Goal: Task Accomplishment & Management: Complete application form

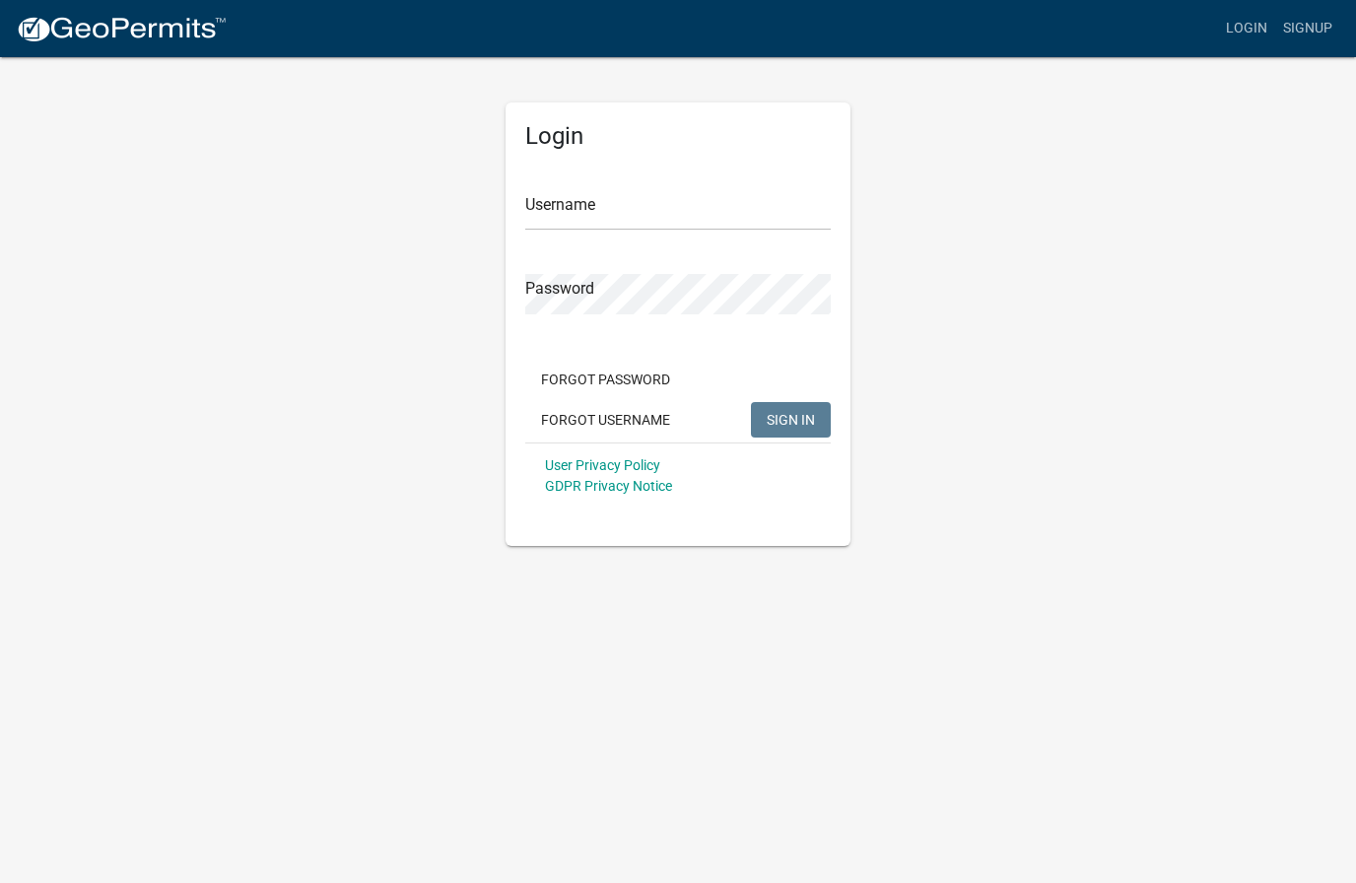
click at [574, 191] on input "Username" at bounding box center [678, 210] width 306 height 40
click at [802, 420] on span "SIGN IN" at bounding box center [791, 419] width 48 height 16
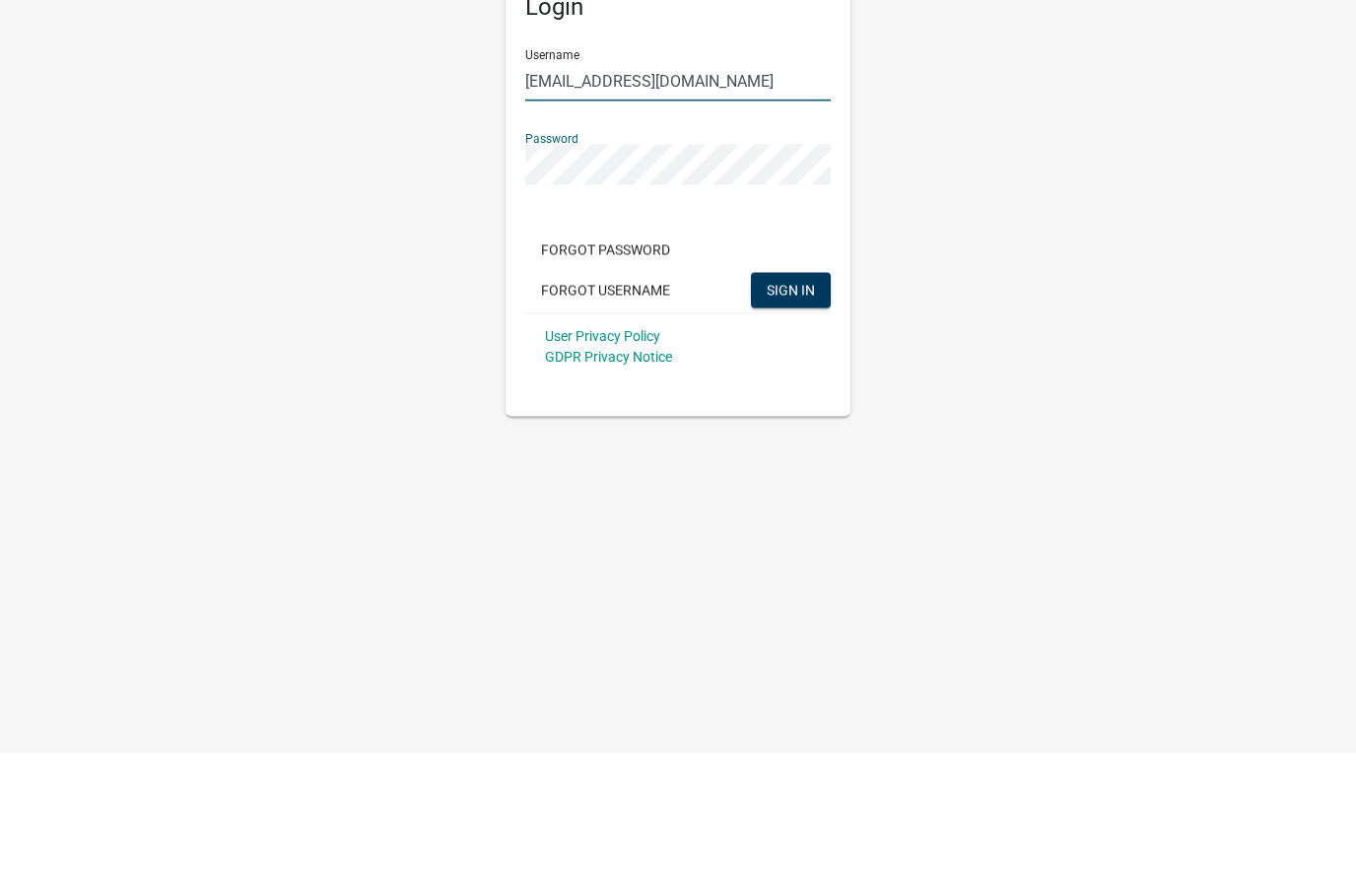
click at [684, 190] on input "[EMAIL_ADDRESS][DOMAIN_NAME]" at bounding box center [678, 210] width 306 height 40
click at [788, 190] on input "[EMAIL_ADDRESS][DOMAIN_NAME]" at bounding box center [678, 210] width 306 height 40
type input "Sanitaria"
click at [802, 411] on span "SIGN IN" at bounding box center [791, 419] width 48 height 16
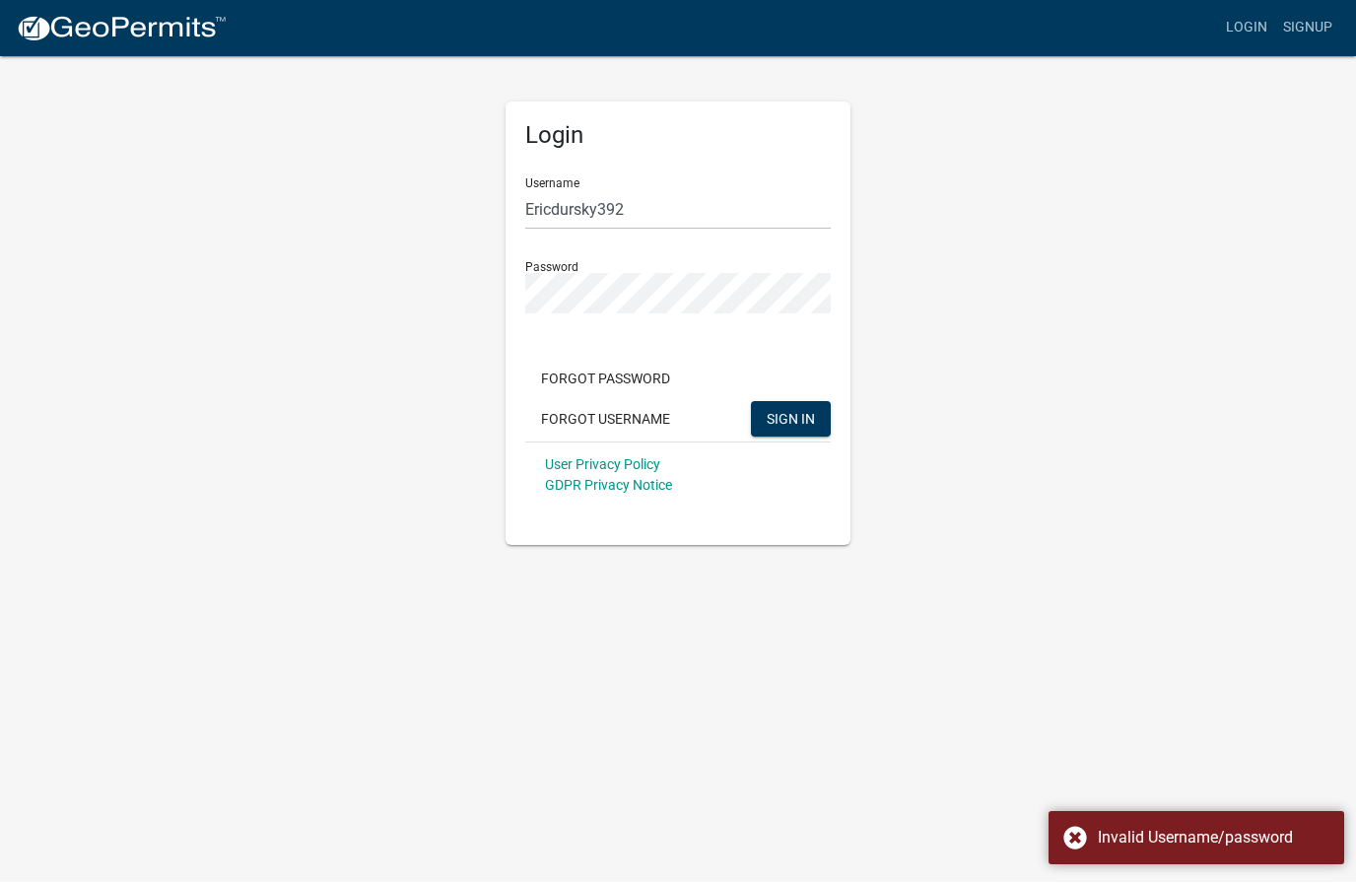
click at [789, 424] on span "SIGN IN" at bounding box center [791, 419] width 48 height 16
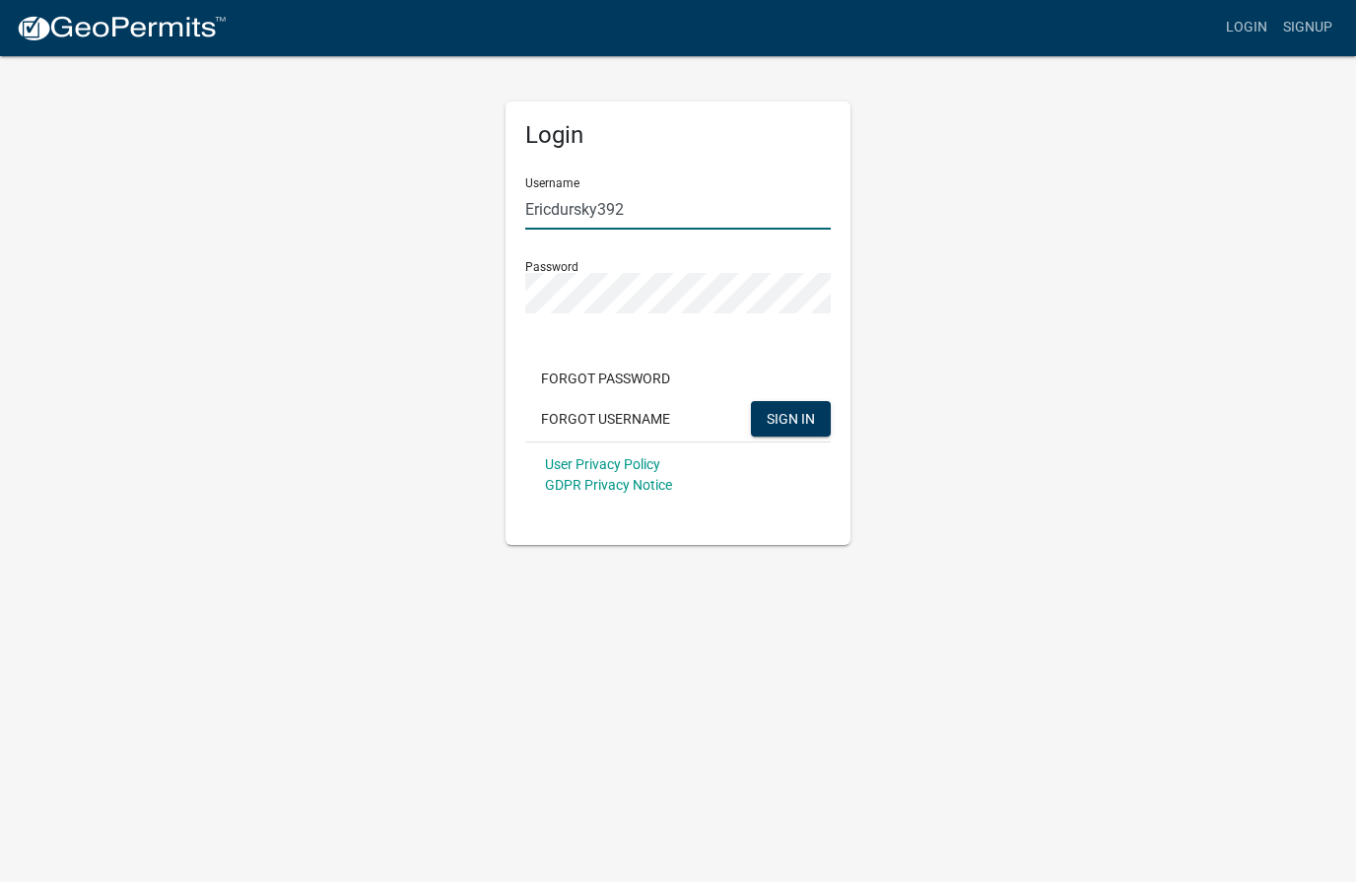
click at [572, 200] on input "Ericdursky392" at bounding box center [678, 210] width 306 height 40
type input "EricDursky392"
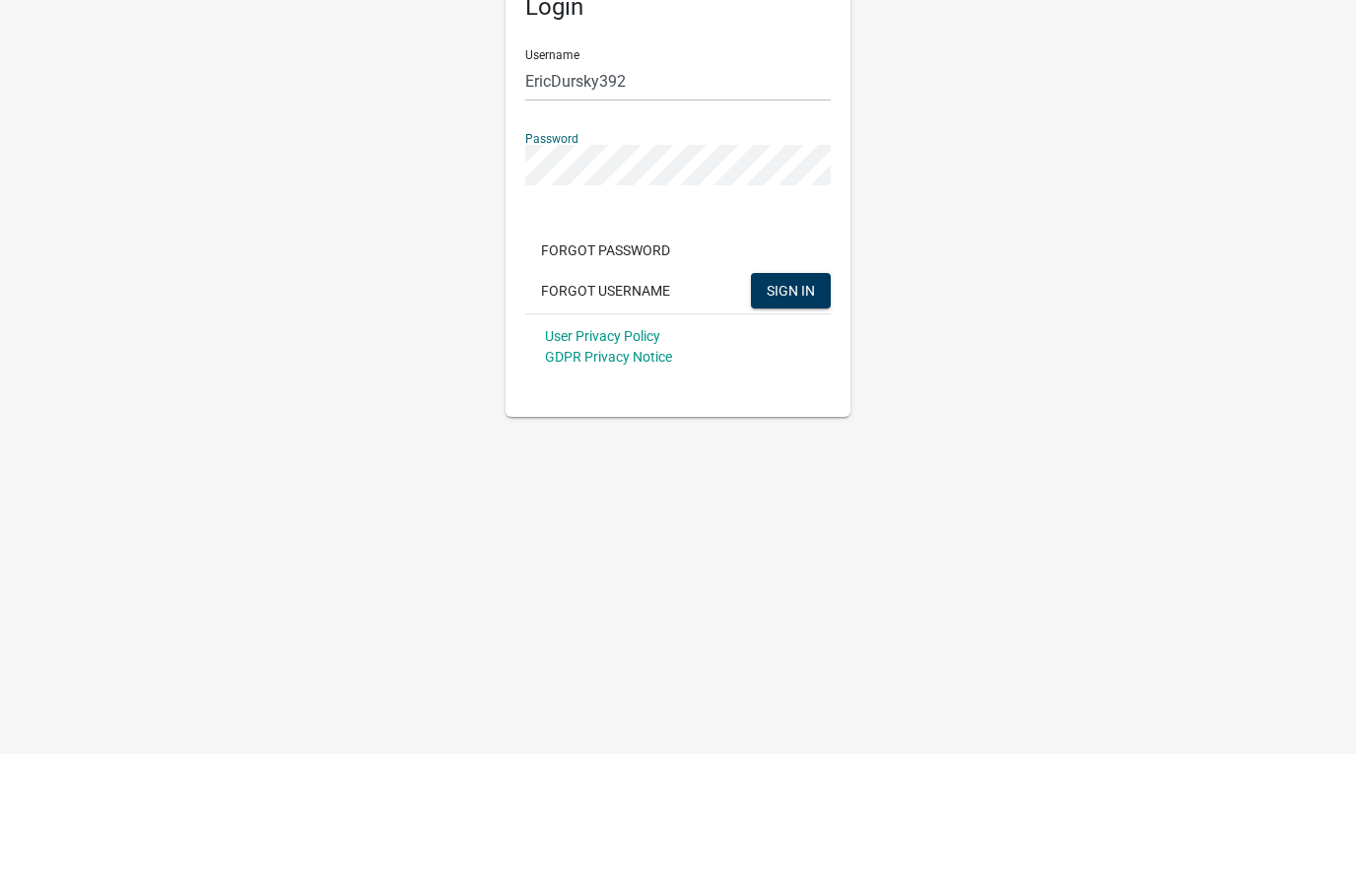
click at [804, 411] on span "SIGN IN" at bounding box center [791, 419] width 48 height 16
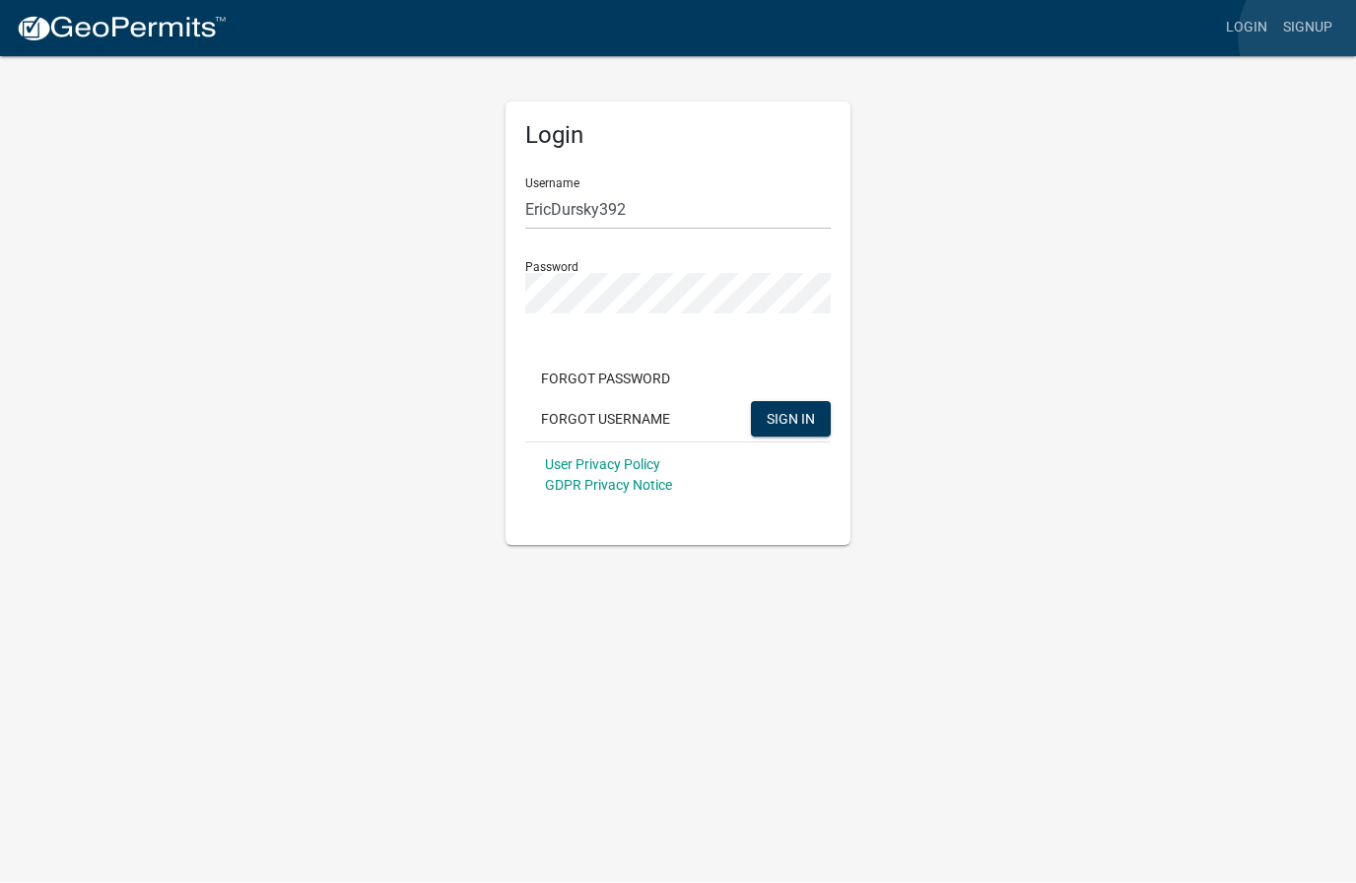
click at [1320, 36] on link "Signup" at bounding box center [1307, 28] width 65 height 37
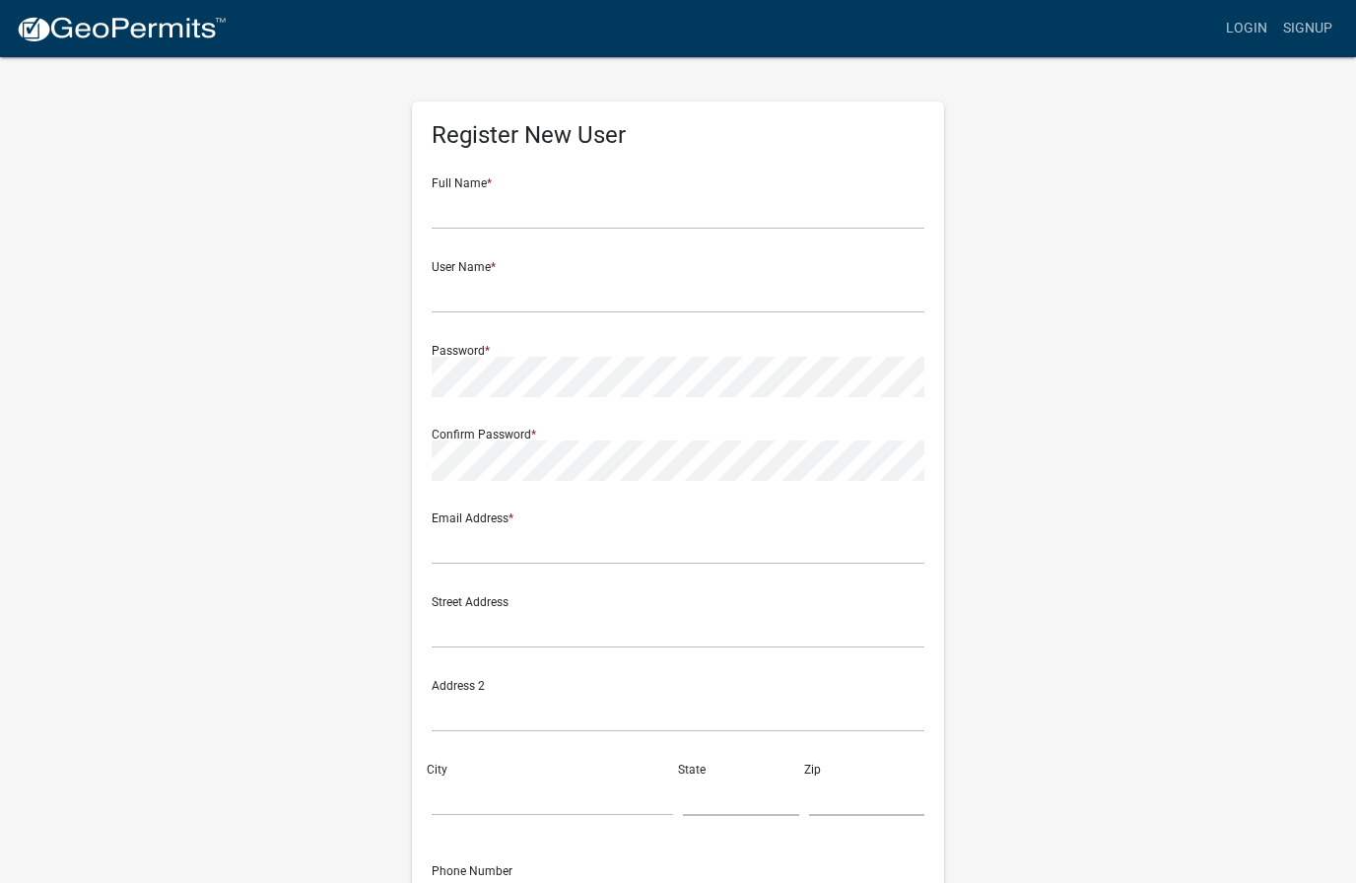
click at [1106, 172] on div "Register New User Full Name * User Name * Password * Confirm Password * Email A…" at bounding box center [677, 581] width 1123 height 1055
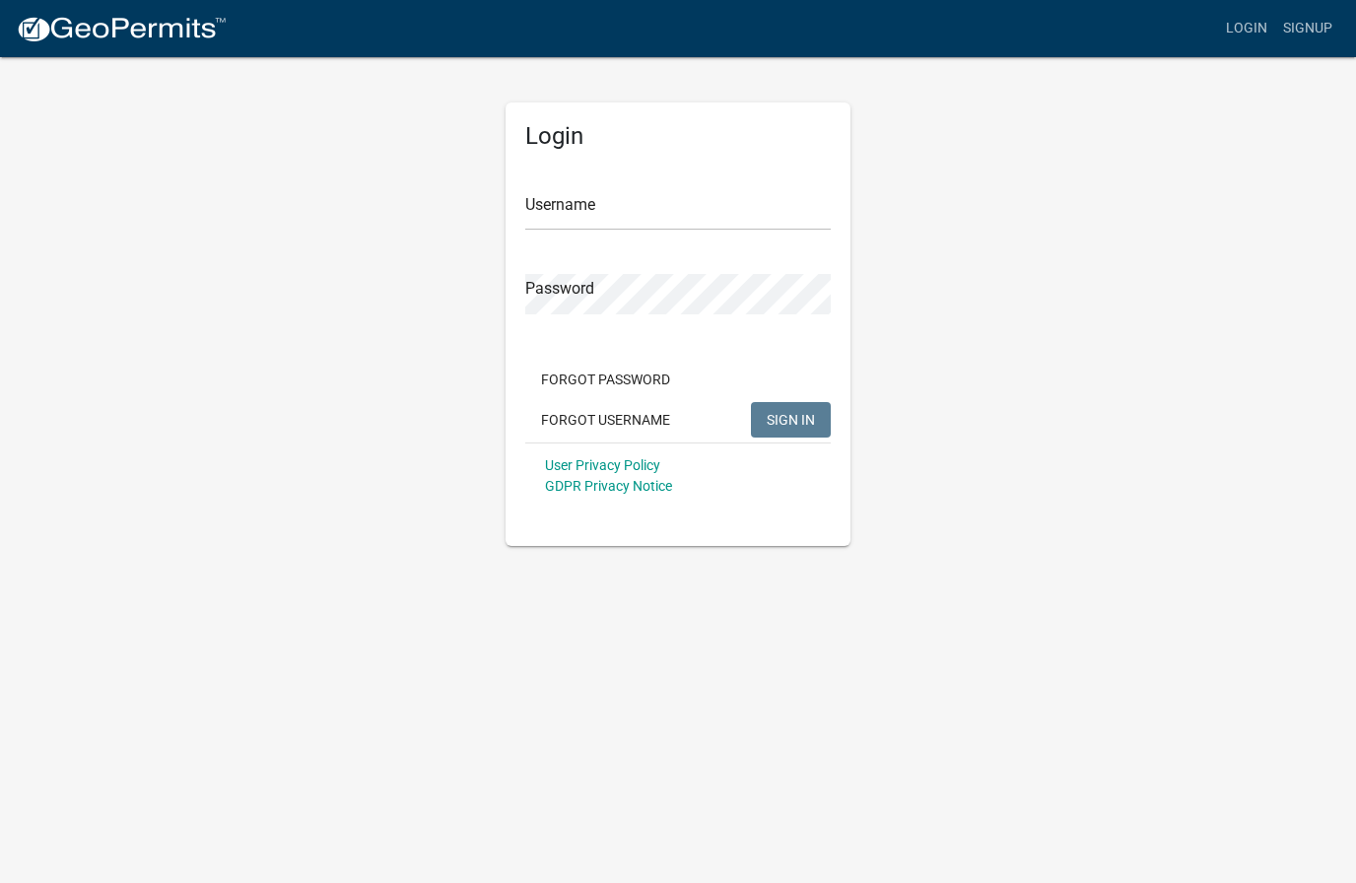
click at [632, 202] on input "Username" at bounding box center [678, 210] width 306 height 40
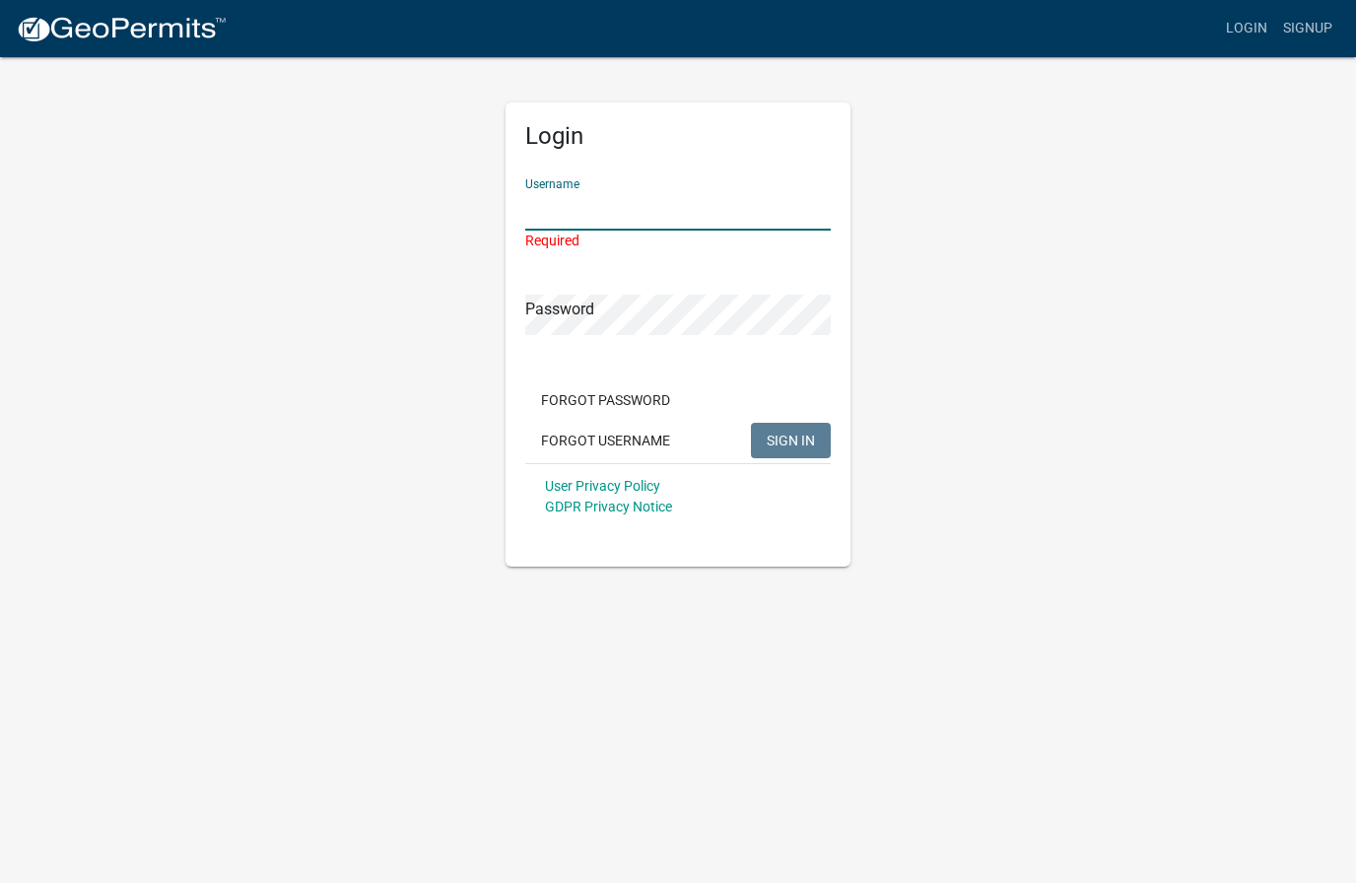
type input "[EMAIL_ADDRESS][DOMAIN_NAME]"
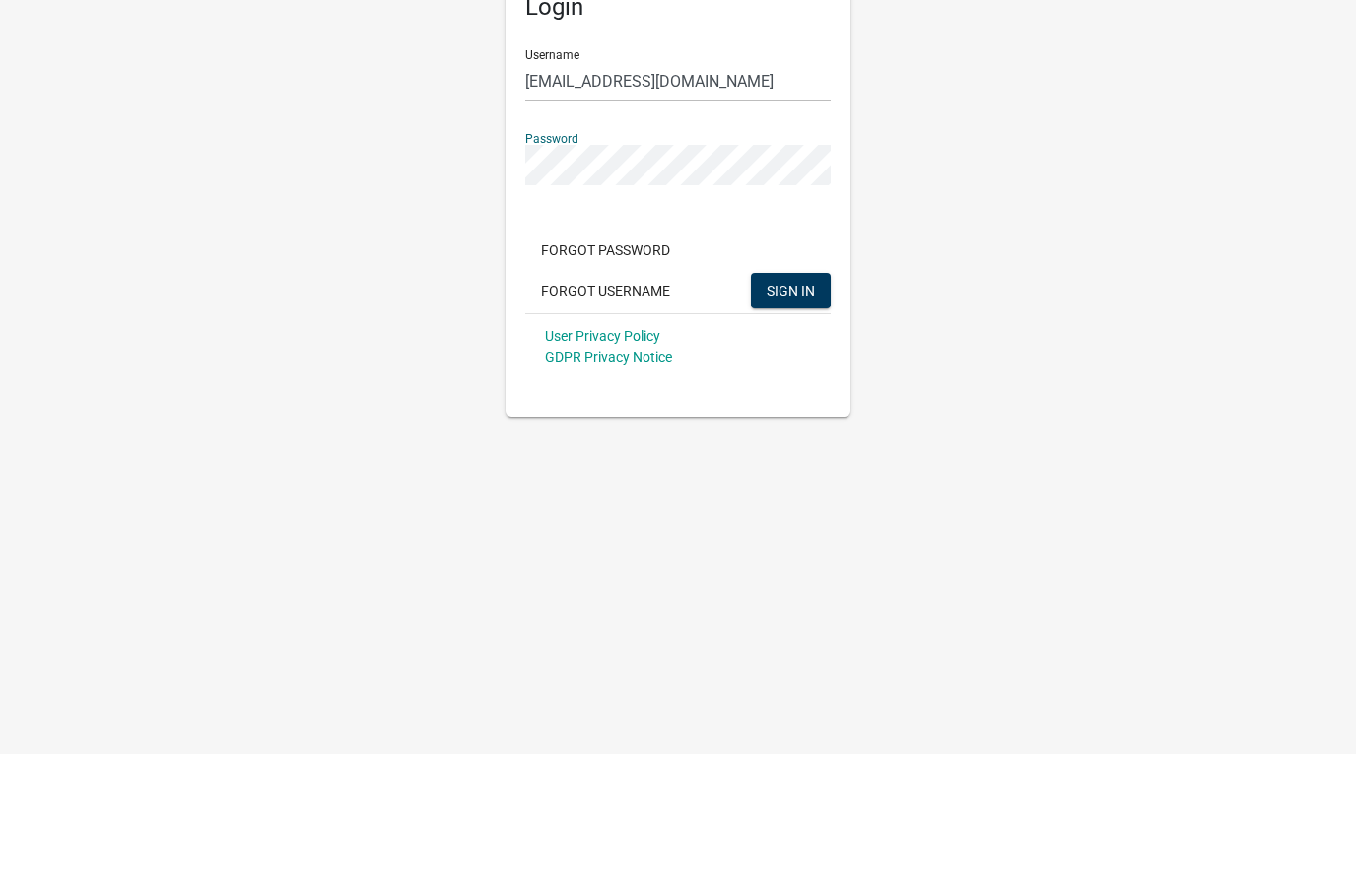
click at [800, 411] on span "SIGN IN" at bounding box center [791, 419] width 48 height 16
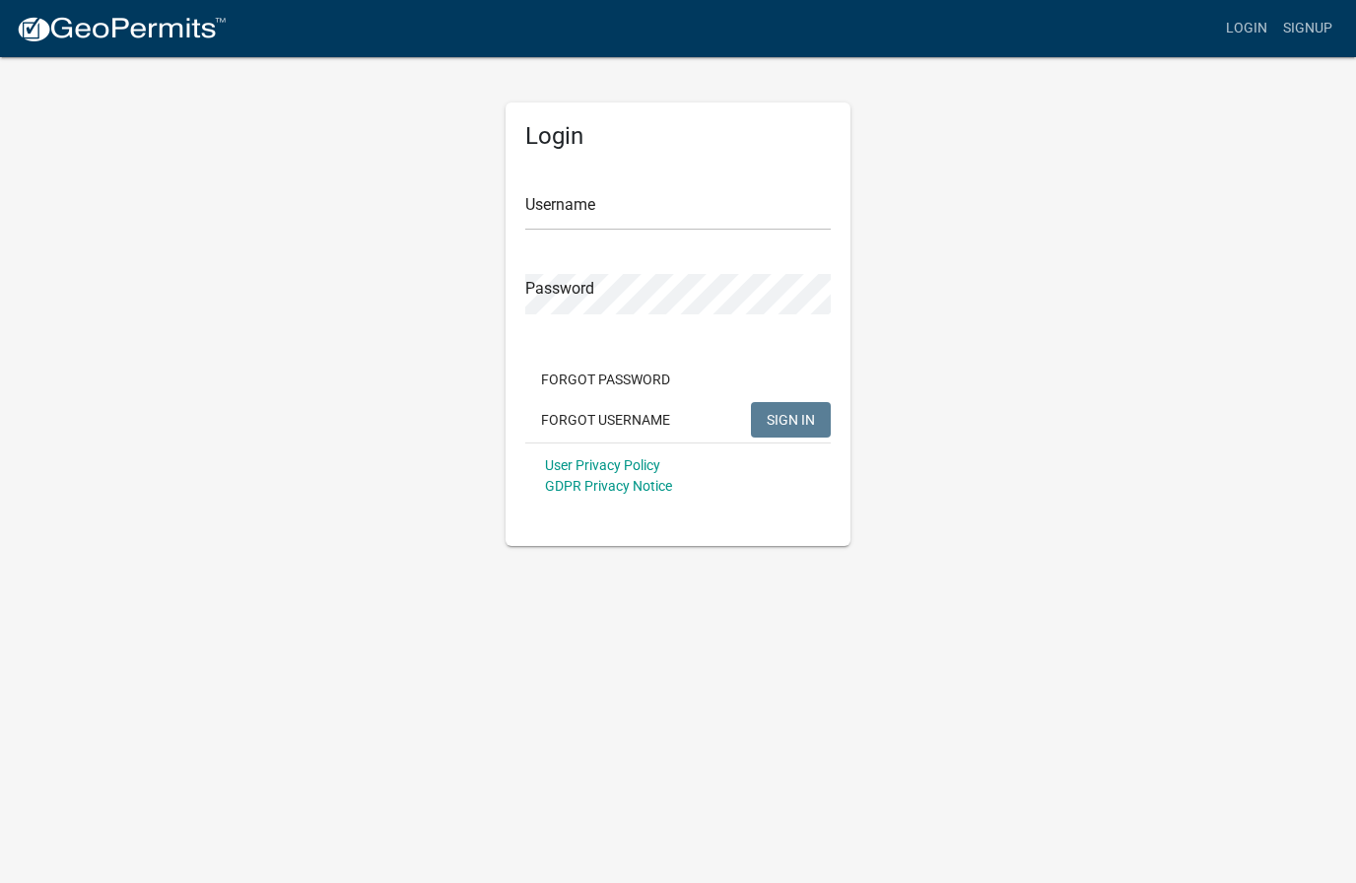
click at [632, 201] on input "Username" at bounding box center [678, 210] width 306 height 40
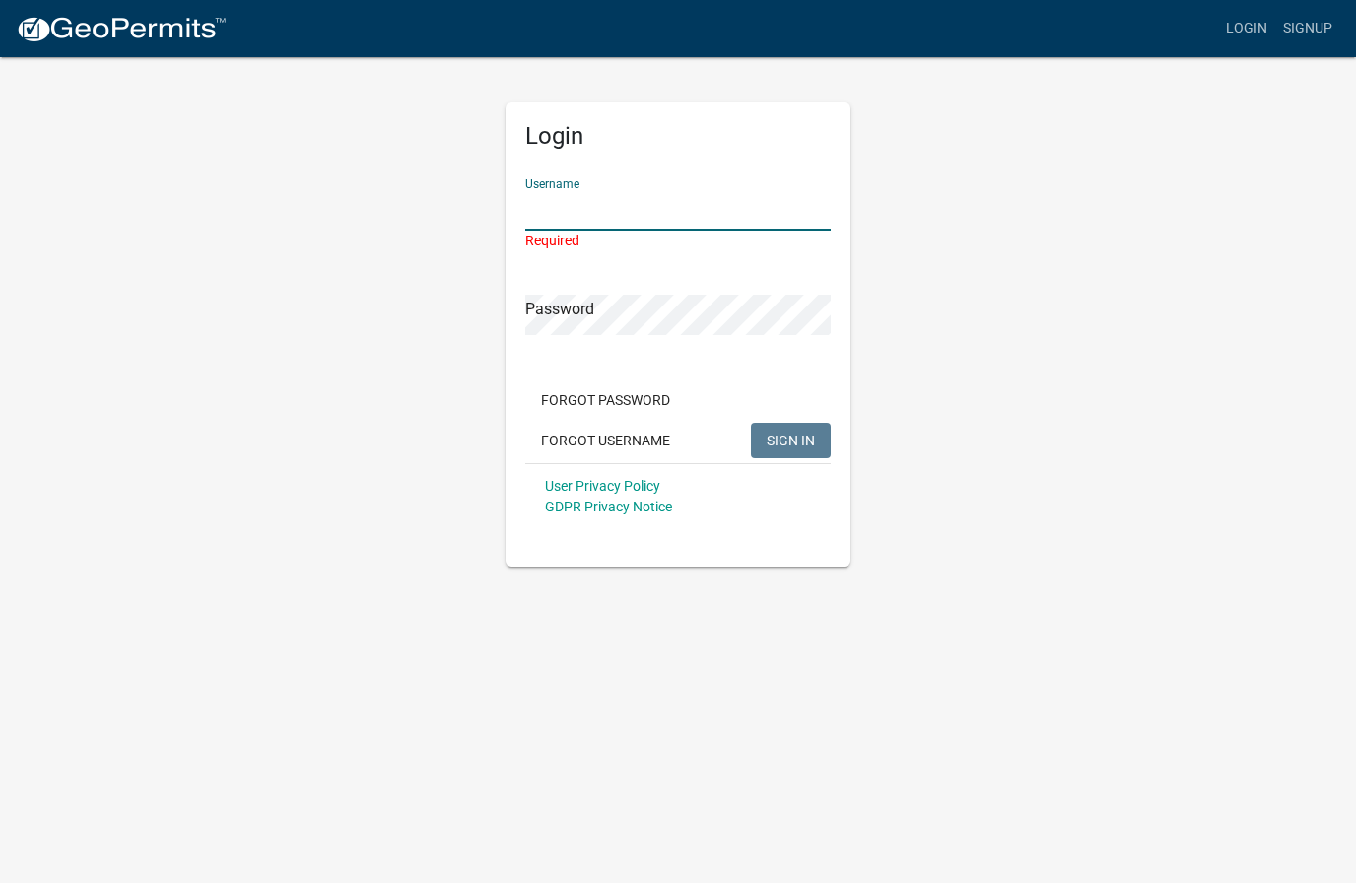
type input "[EMAIL_ADDRESS][DOMAIN_NAME]"
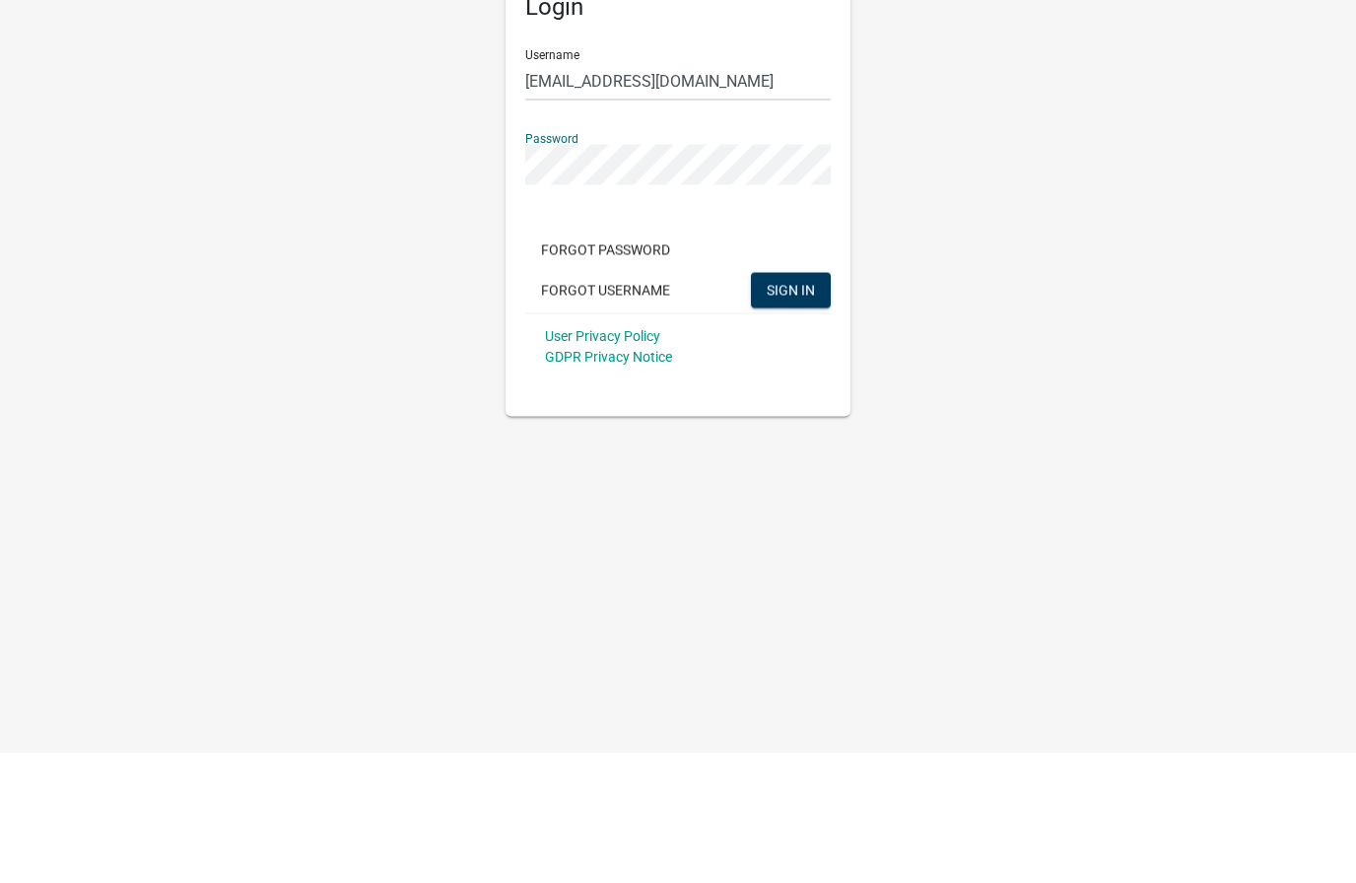
click at [783, 402] on button "SIGN IN" at bounding box center [791, 419] width 80 height 35
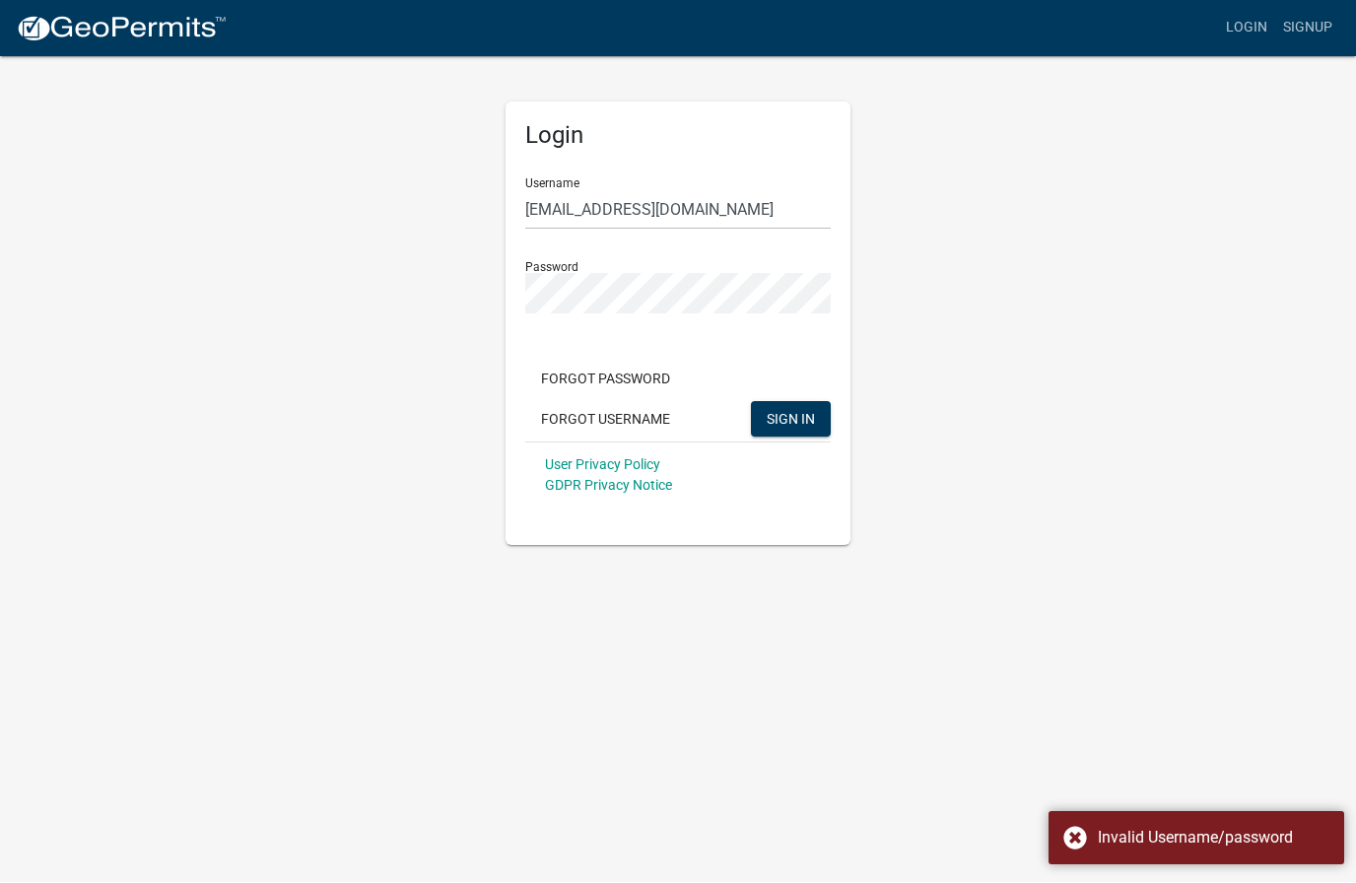
click at [811, 414] on span "SIGN IN" at bounding box center [791, 419] width 48 height 16
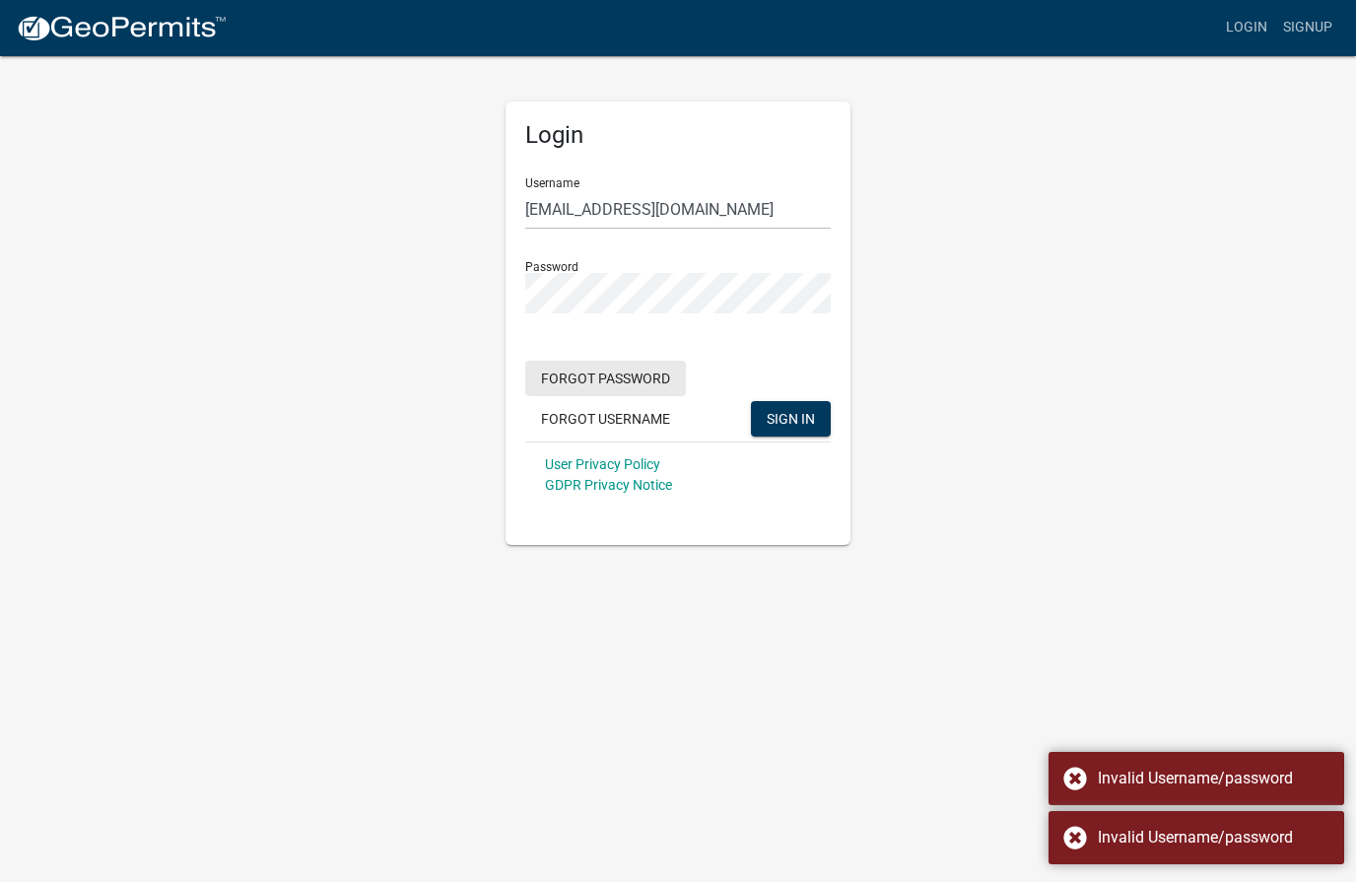
click at [655, 377] on button "Forgot Password" at bounding box center [605, 379] width 161 height 35
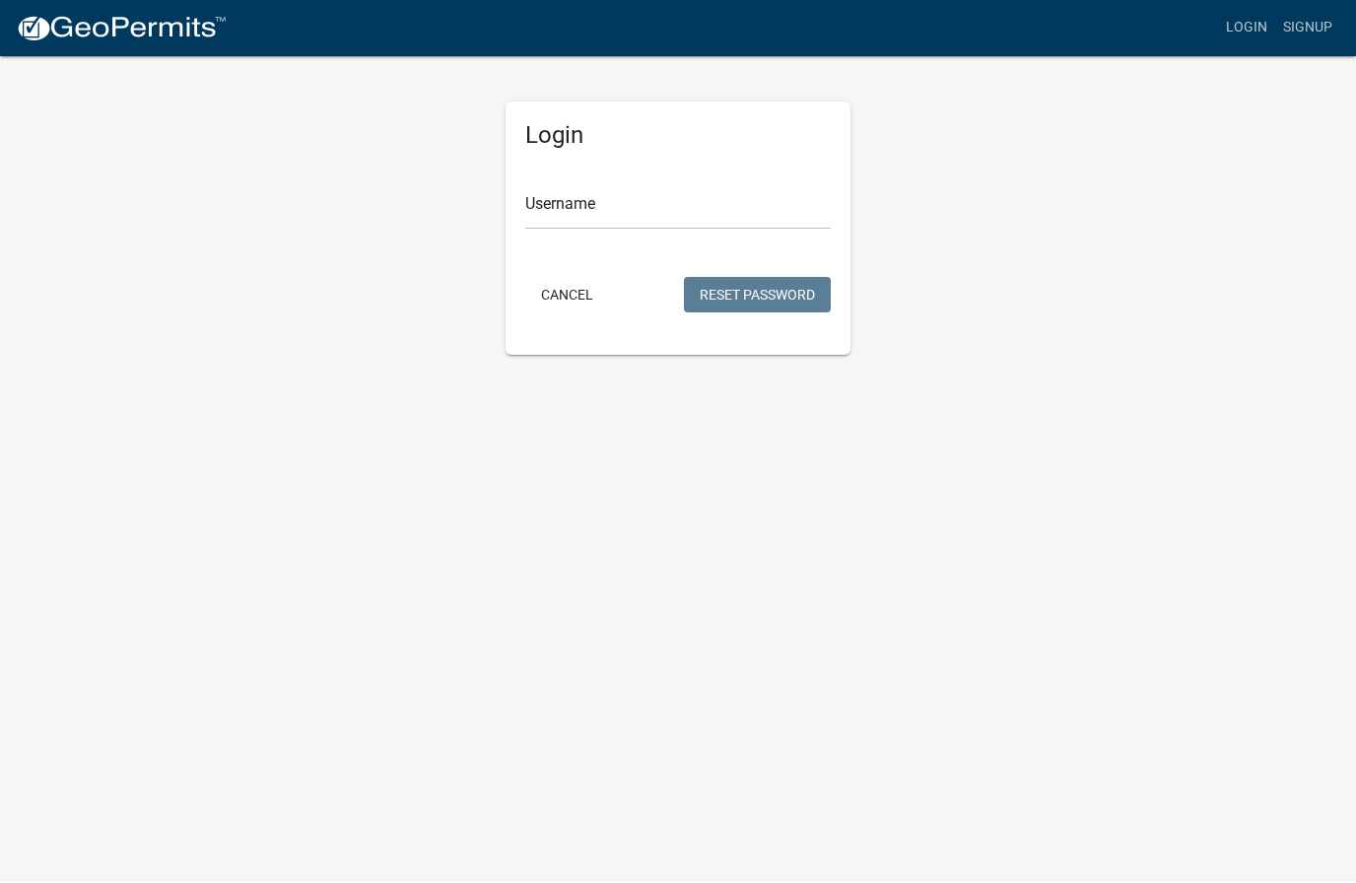
click at [585, 281] on button "Cancel" at bounding box center [567, 295] width 84 height 35
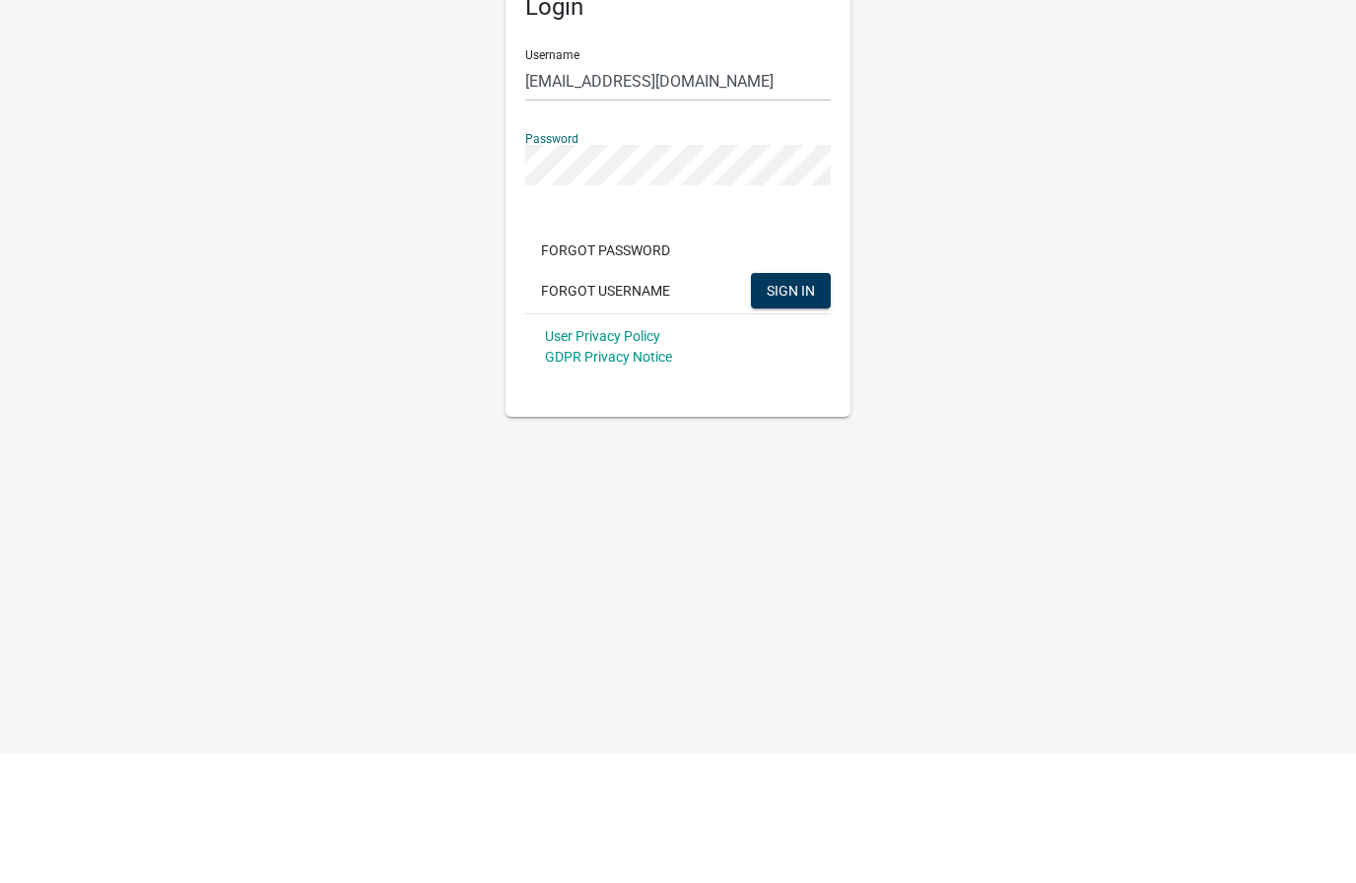
click at [816, 402] on button "SIGN IN" at bounding box center [791, 419] width 80 height 35
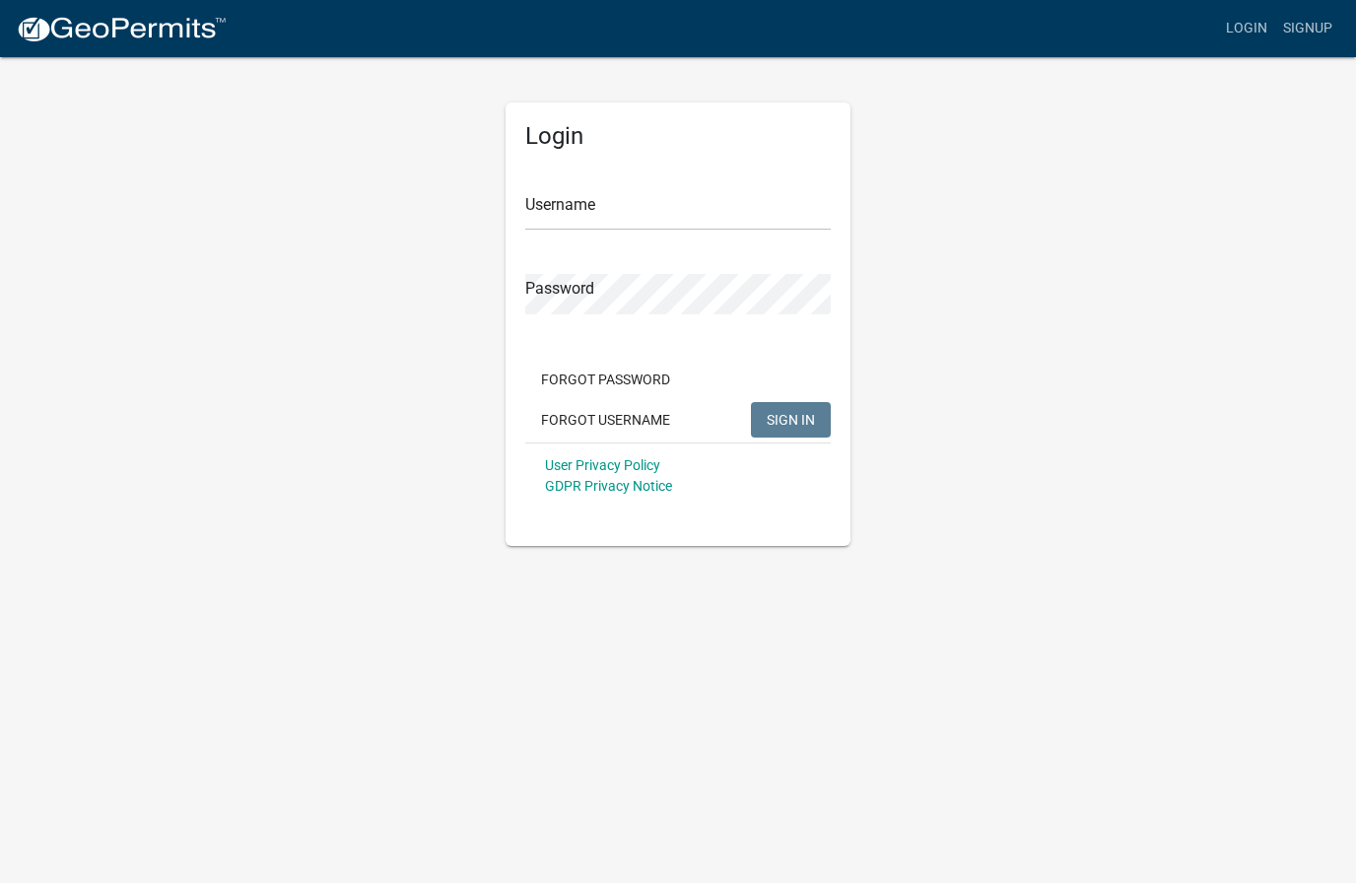
click at [656, 171] on div "Username" at bounding box center [678, 197] width 306 height 68
click at [627, 200] on input "Username" at bounding box center [678, 210] width 306 height 40
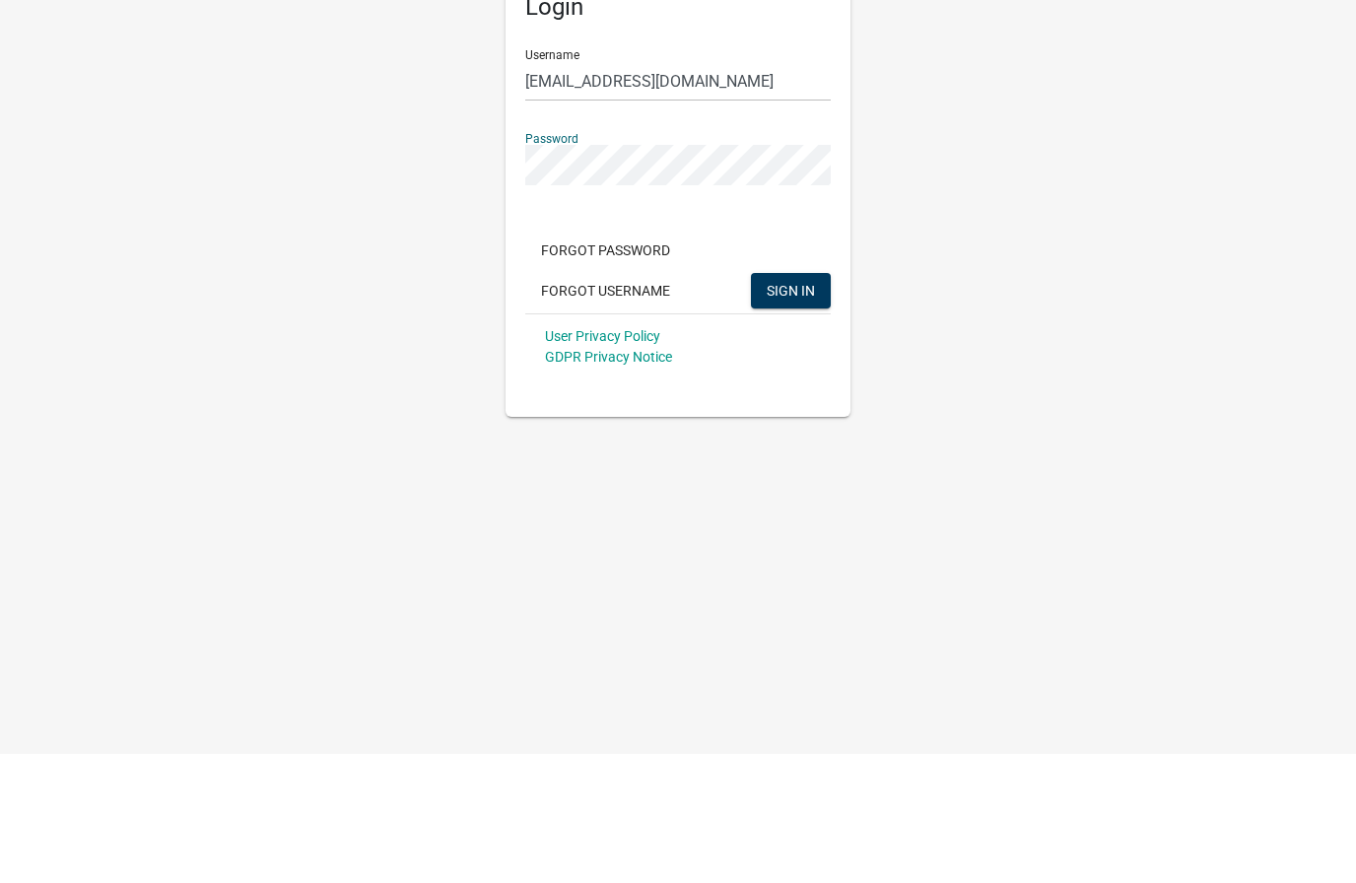
click at [814, 411] on span "SIGN IN" at bounding box center [791, 419] width 48 height 16
click at [816, 402] on button "SIGN IN" at bounding box center [791, 419] width 80 height 35
click at [802, 411] on span "SIGN IN" at bounding box center [791, 419] width 48 height 16
click at [791, 411] on span "SIGN IN" at bounding box center [791, 419] width 48 height 16
click at [797, 411] on span "SIGN IN" at bounding box center [791, 419] width 48 height 16
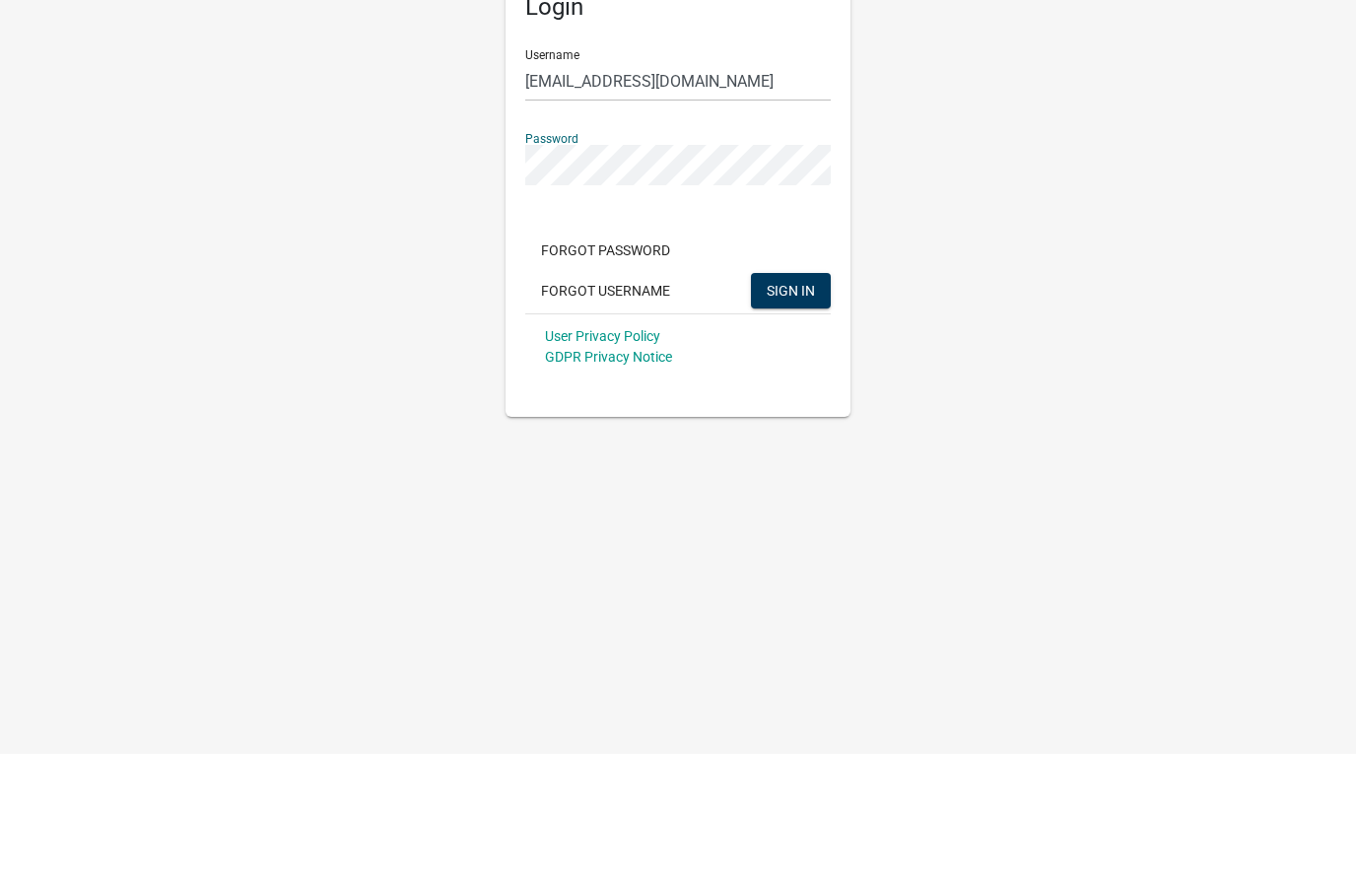
click at [790, 411] on span "SIGN IN" at bounding box center [791, 419] width 48 height 16
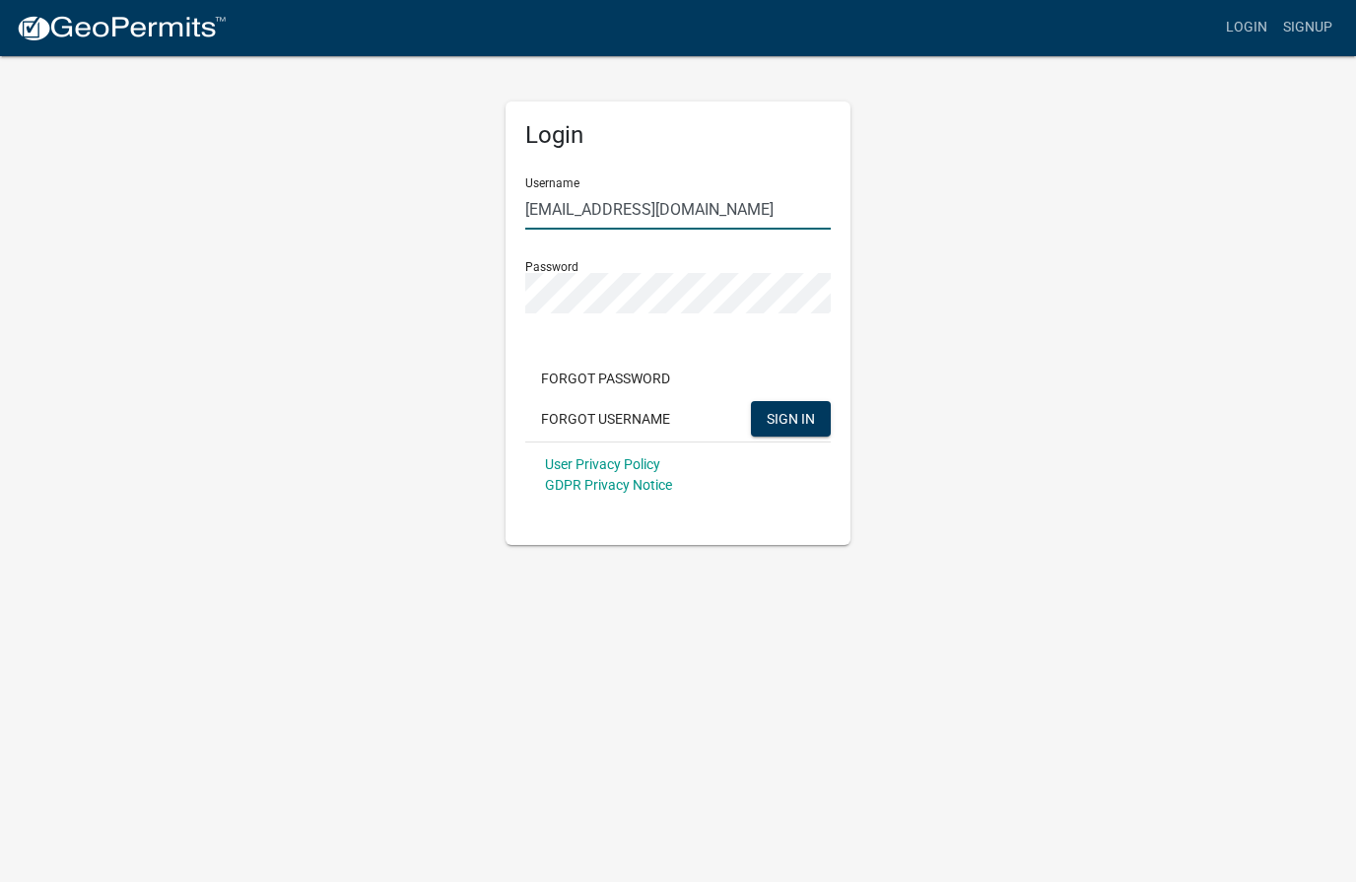
click at [798, 205] on input "[EMAIL_ADDRESS][DOMAIN_NAME]" at bounding box center [678, 210] width 306 height 40
type input "Sanitaria"
type input "Eric Dursky392"
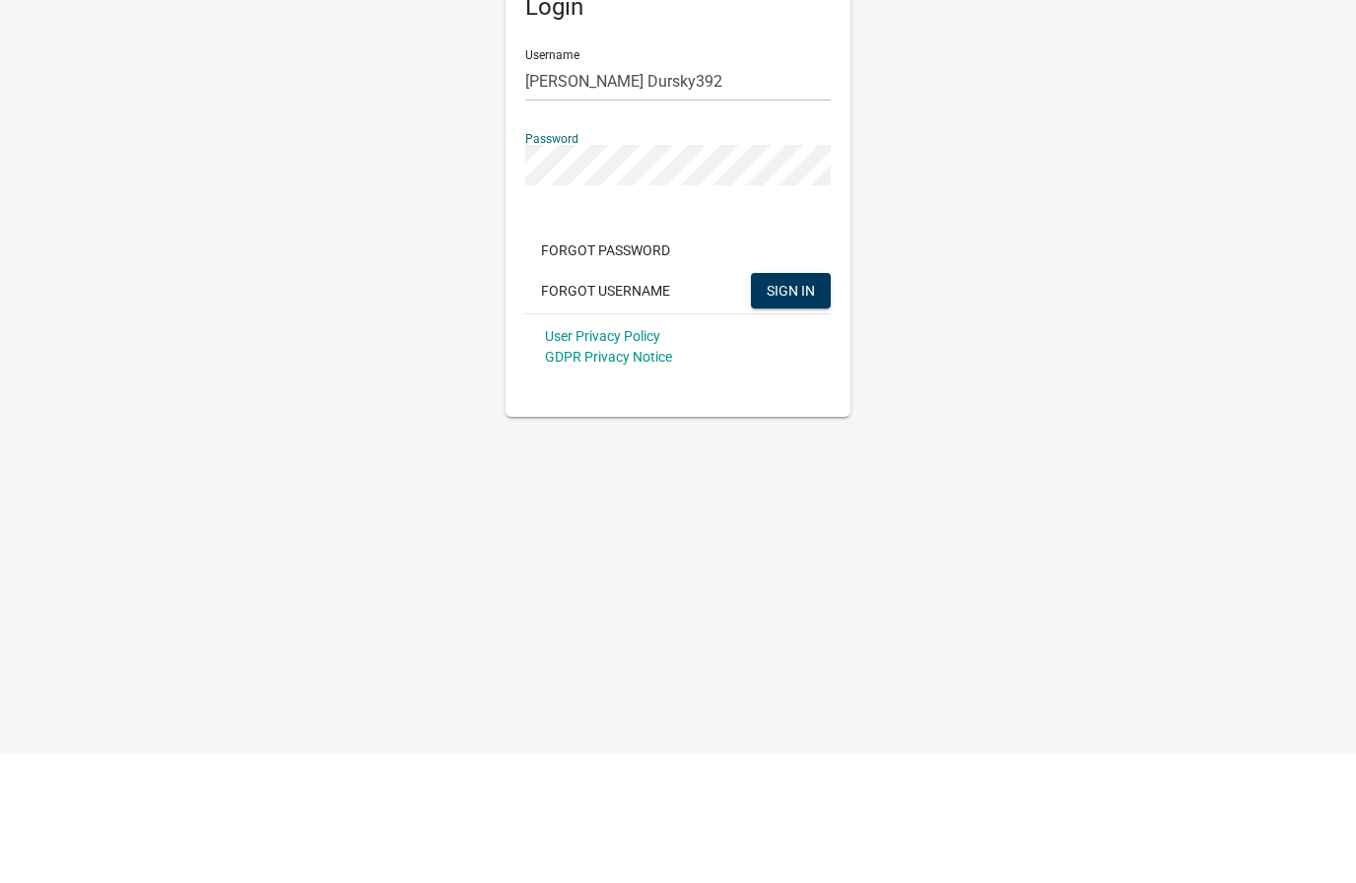
click at [797, 411] on span "SIGN IN" at bounding box center [791, 419] width 48 height 16
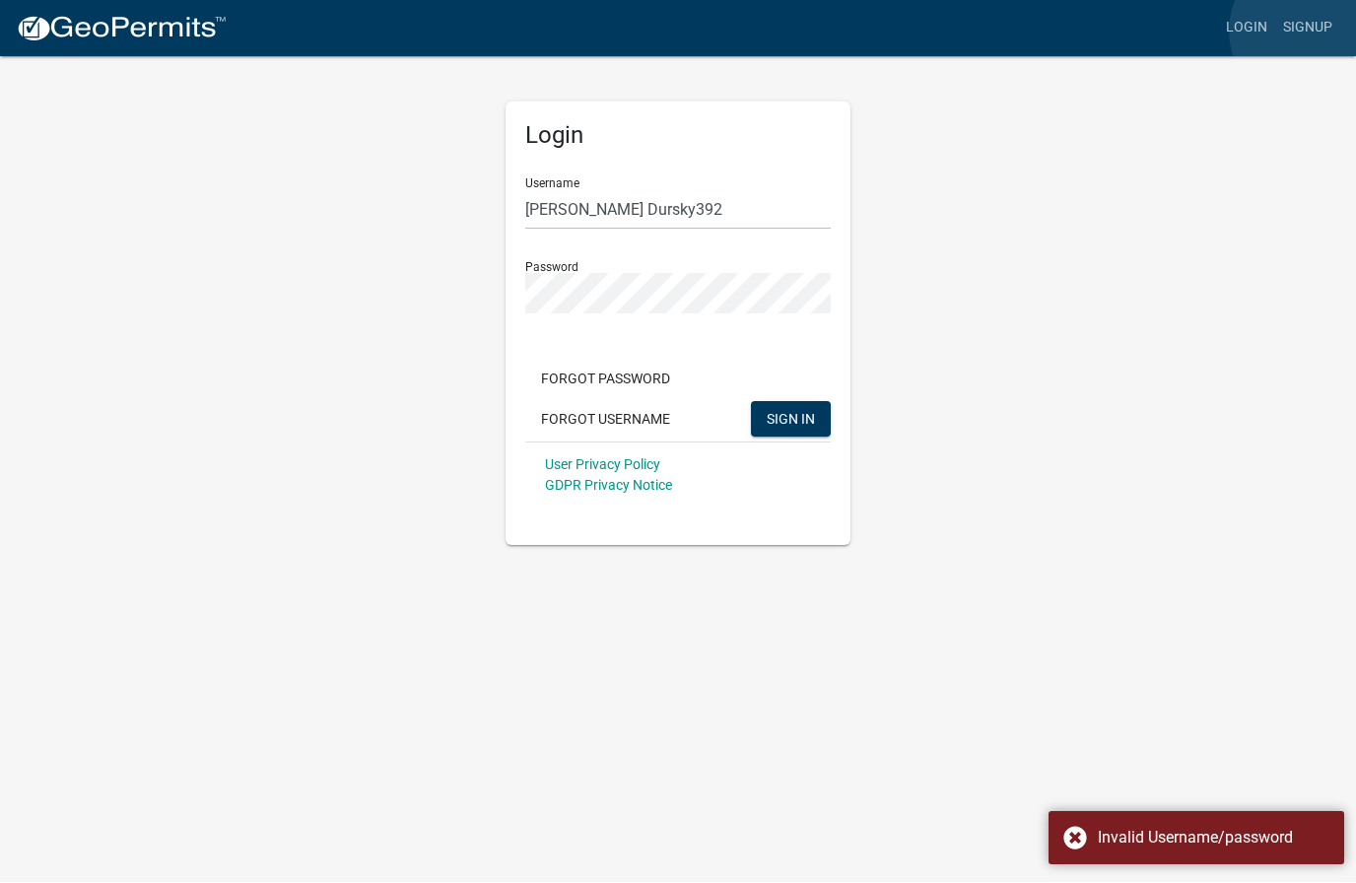
click at [1311, 31] on link "Signup" at bounding box center [1307, 28] width 65 height 37
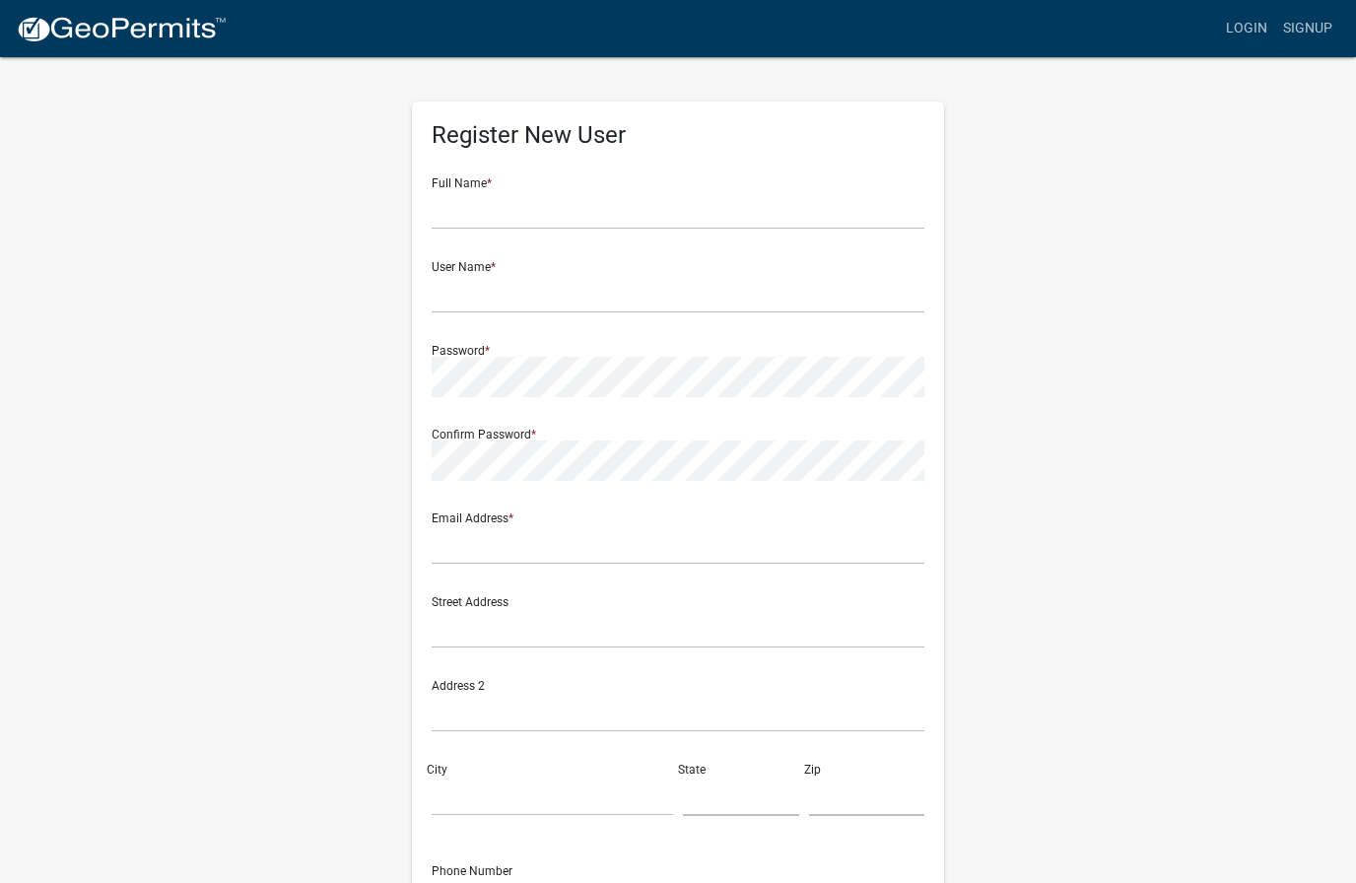
click at [1230, 58] on div "Register New User Full Name * User Name * Password * Confirm Password * Email A…" at bounding box center [677, 581] width 1123 height 1055
click at [1244, 44] on link "Login" at bounding box center [1246, 28] width 57 height 37
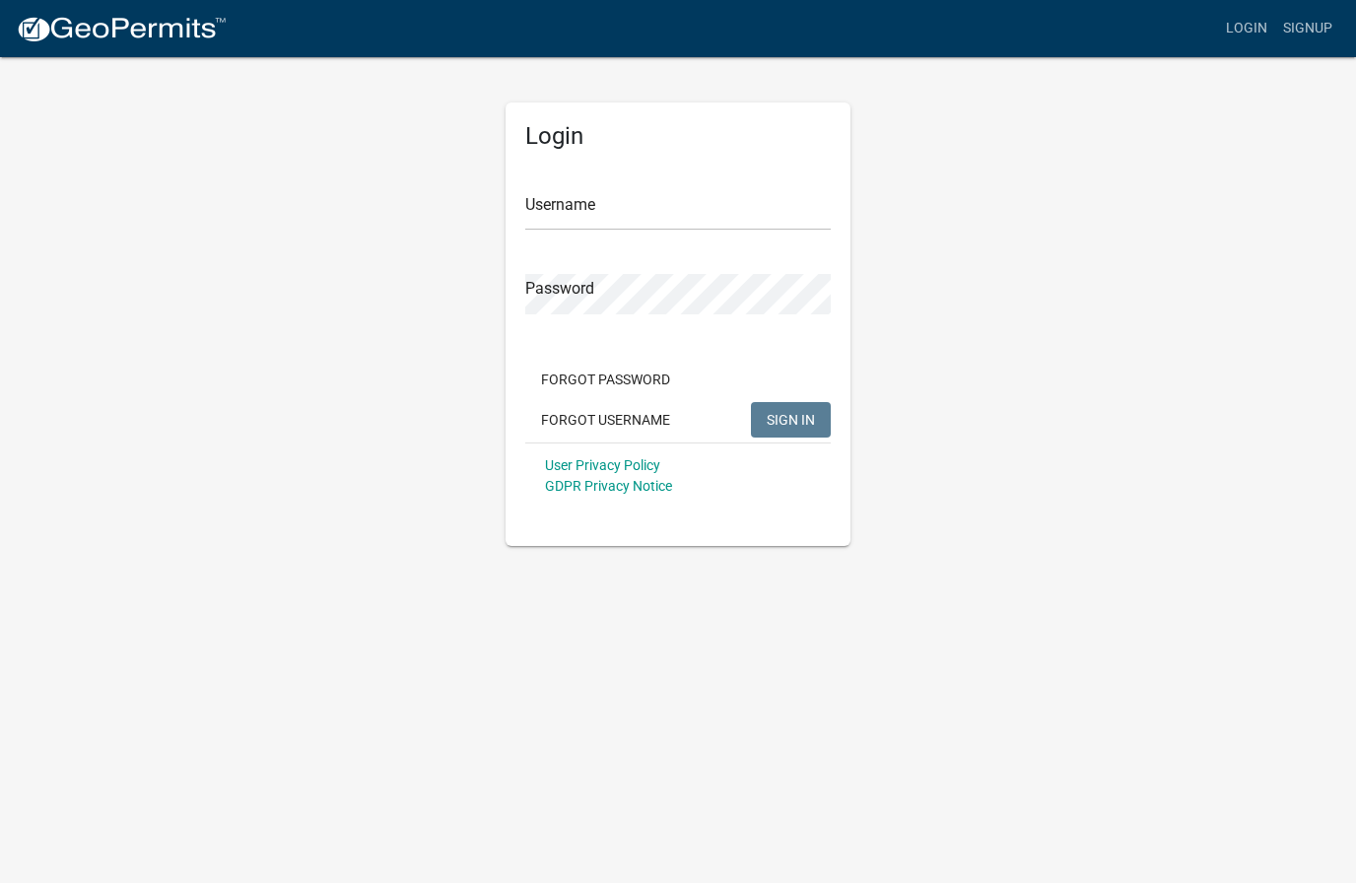
click at [1047, 348] on div "Login Username Password Forgot Password Forgot Username SIGN IN User Privacy Po…" at bounding box center [677, 300] width 1123 height 491
